Goal: Obtain resource: Obtain resource

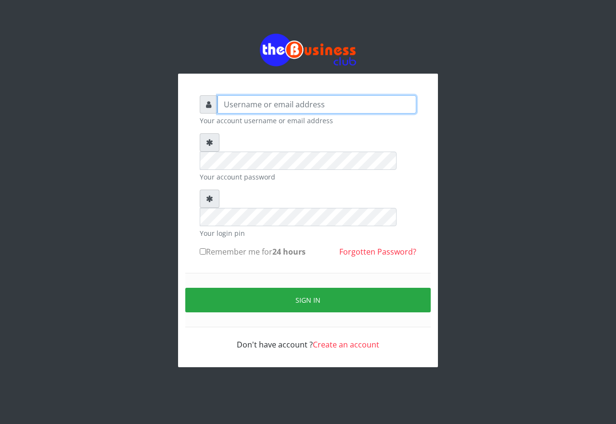
type input "emmalum0707@gmail.com"
click at [200, 248] on input "Remember me for 24 hours" at bounding box center [203, 251] width 6 height 6
checkbox input "true"
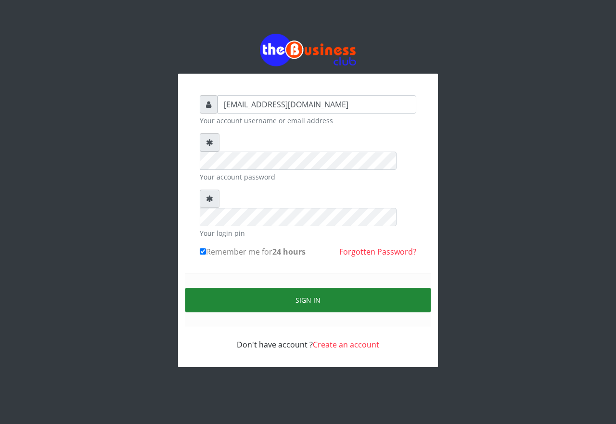
click at [225, 288] on button "Sign in" at bounding box center [307, 300] width 245 height 25
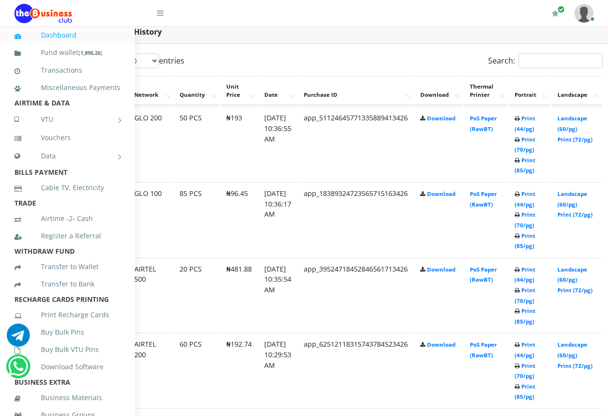
scroll to position [501, 78]
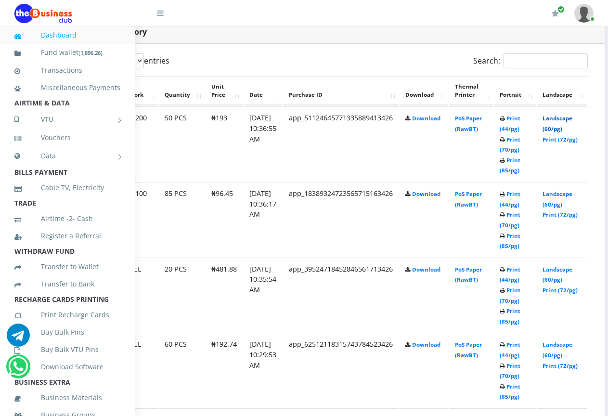
click at [572, 115] on link "Landscape (60/pg)" at bounding box center [557, 124] width 30 height 18
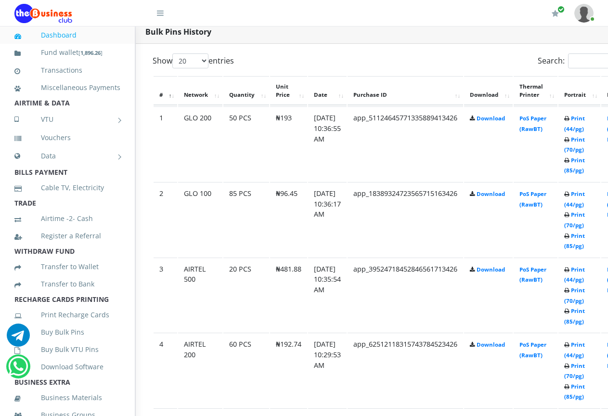
scroll to position [501, 0]
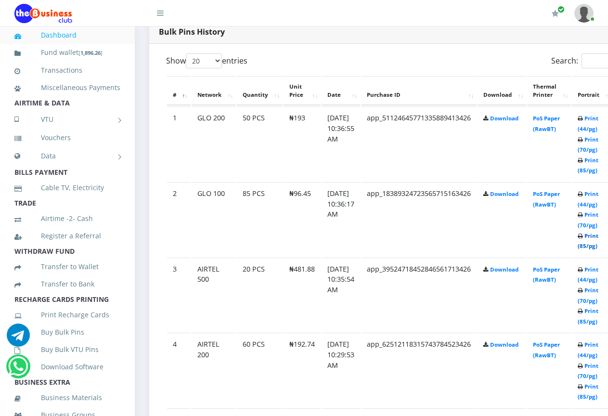
click at [598, 237] on link "Print (85/pg)" at bounding box center [587, 241] width 21 height 18
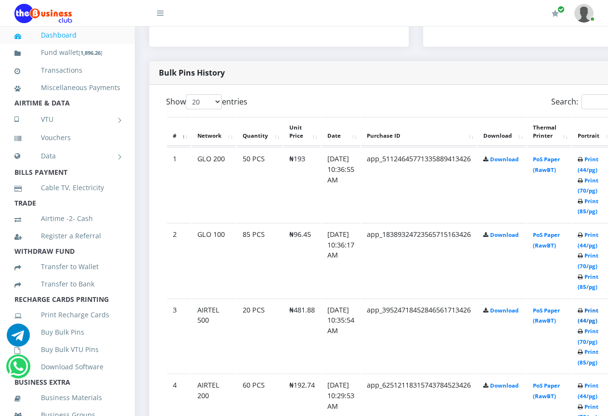
click at [598, 312] on link "Print (44/pg)" at bounding box center [587, 315] width 21 height 18
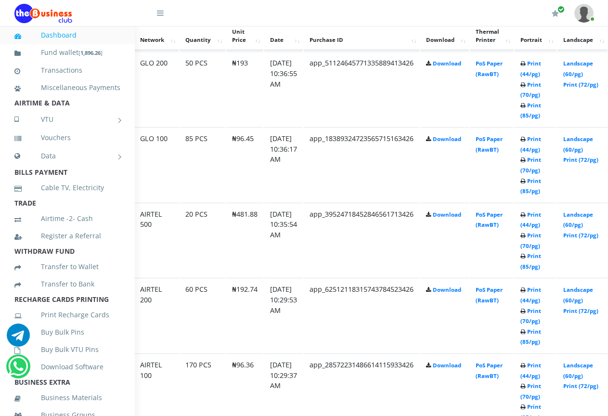
scroll to position [556, 104]
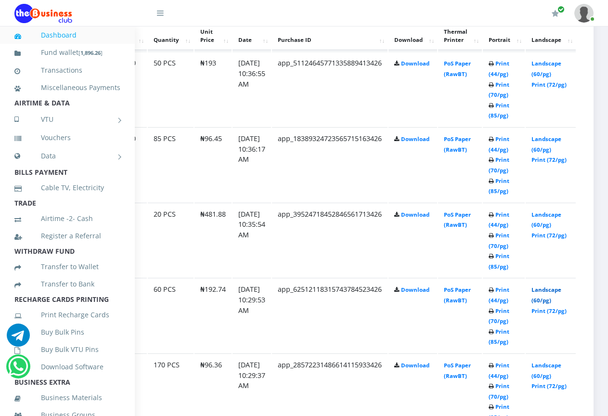
click at [545, 286] on link "Landscape (60/pg)" at bounding box center [546, 295] width 30 height 18
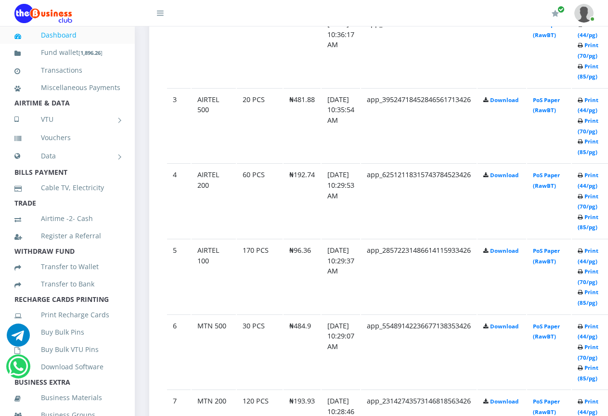
scroll to position [689, 0]
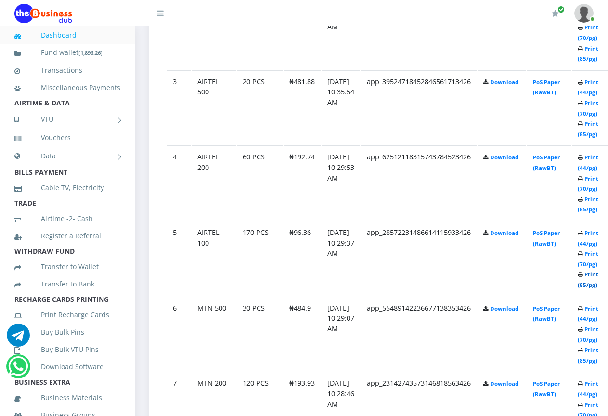
click at [598, 276] on link "Print (85/pg)" at bounding box center [587, 279] width 21 height 18
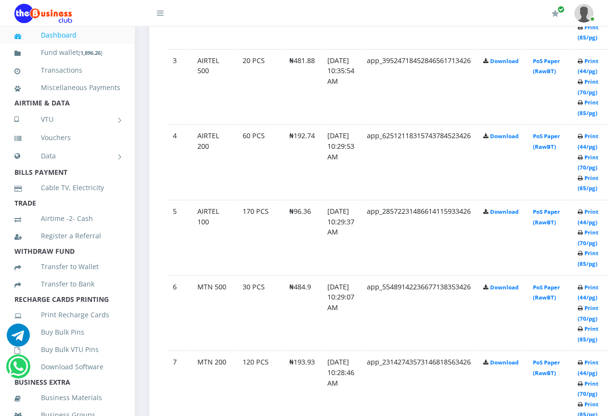
scroll to position [689, 0]
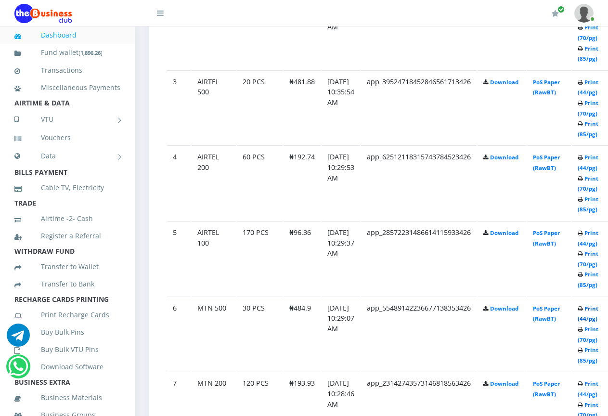
click at [598, 311] on link "Print (44/pg)" at bounding box center [587, 314] width 21 height 18
click at [598, 310] on link "Print (44/pg)" at bounding box center [587, 314] width 21 height 18
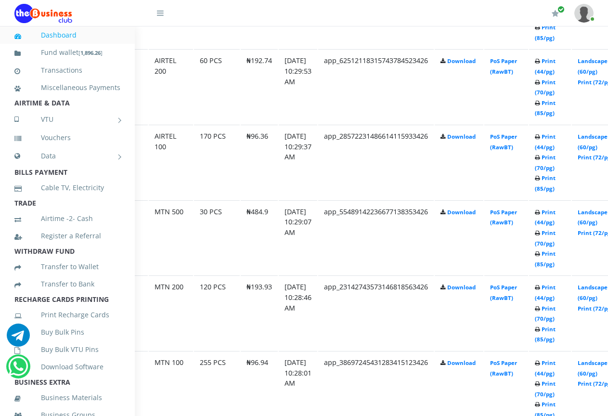
scroll to position [785, 104]
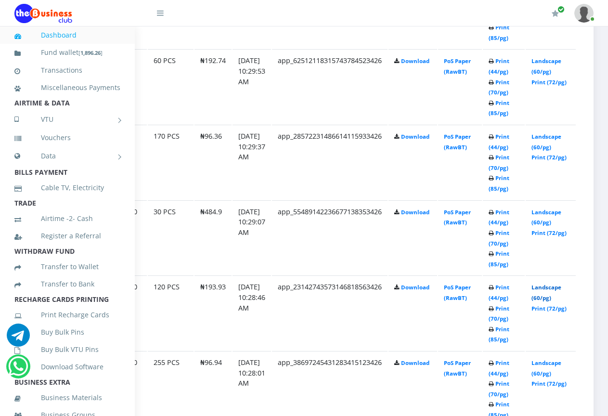
click at [546, 283] on link "Landscape (60/pg)" at bounding box center [546, 292] width 30 height 18
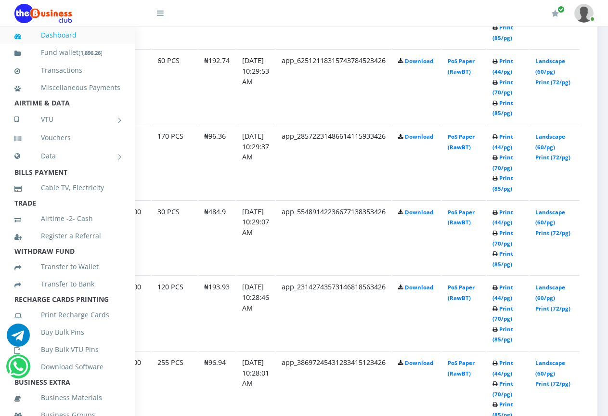
scroll to position [785, 66]
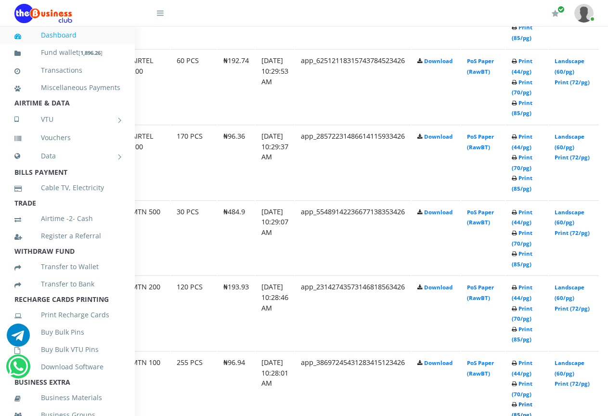
click at [532, 400] on link "Print (85/pg)" at bounding box center [521, 409] width 21 height 18
